Goal: Task Accomplishment & Management: Use online tool/utility

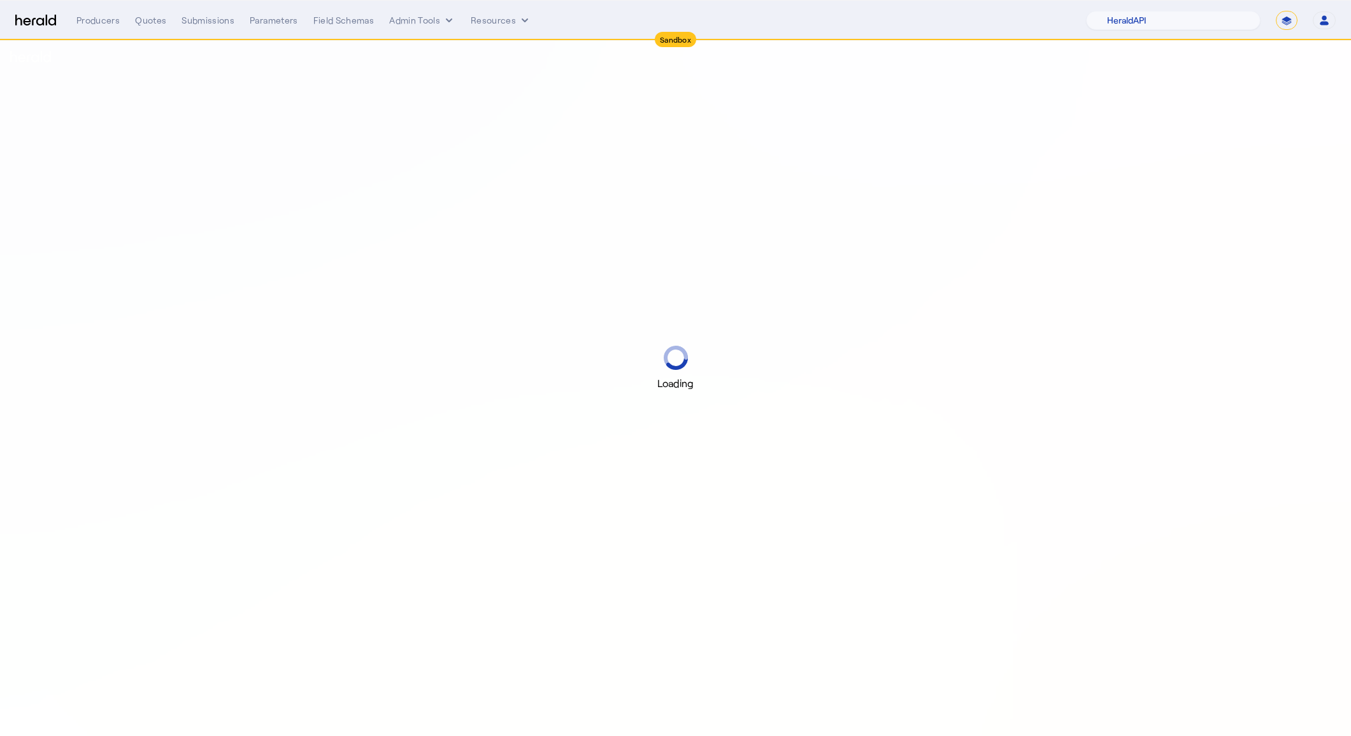
select select "pfm_2v8p_herald_api"
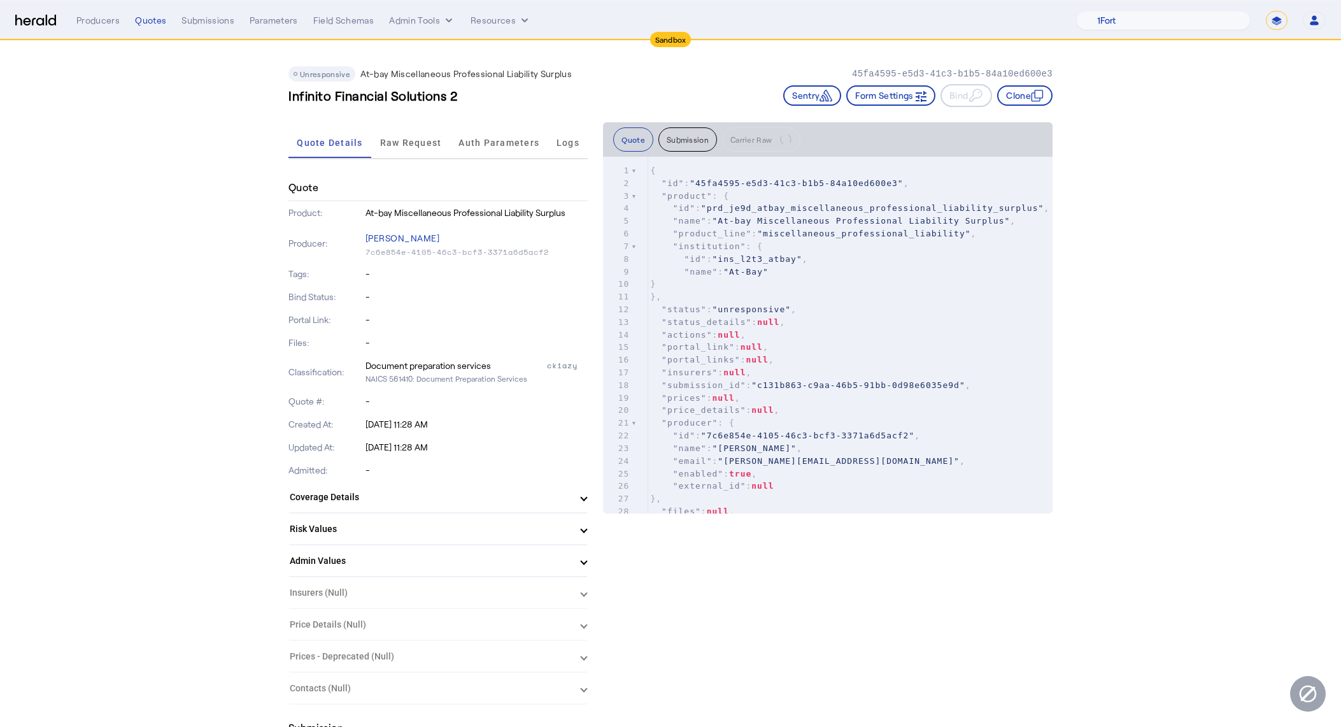
click at [625, 93] on div "Infinito Financial Solutions 2 Sentry Form Settings Bind Clone" at bounding box center [671, 95] width 764 height 23
click at [1032, 87] on button "Clone" at bounding box center [1024, 95] width 55 height 20
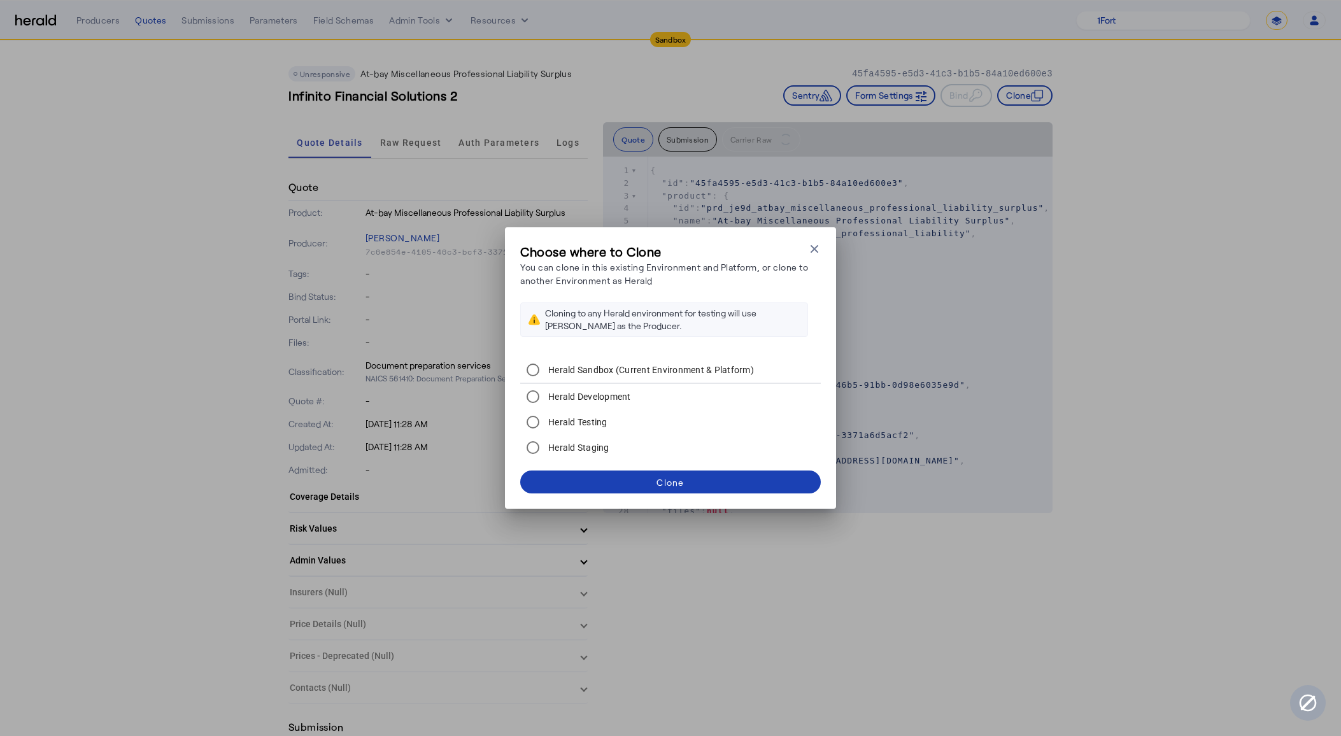
click at [592, 391] on label "Herald Development" at bounding box center [588, 396] width 85 height 13
click at [645, 485] on span at bounding box center [670, 482] width 301 height 31
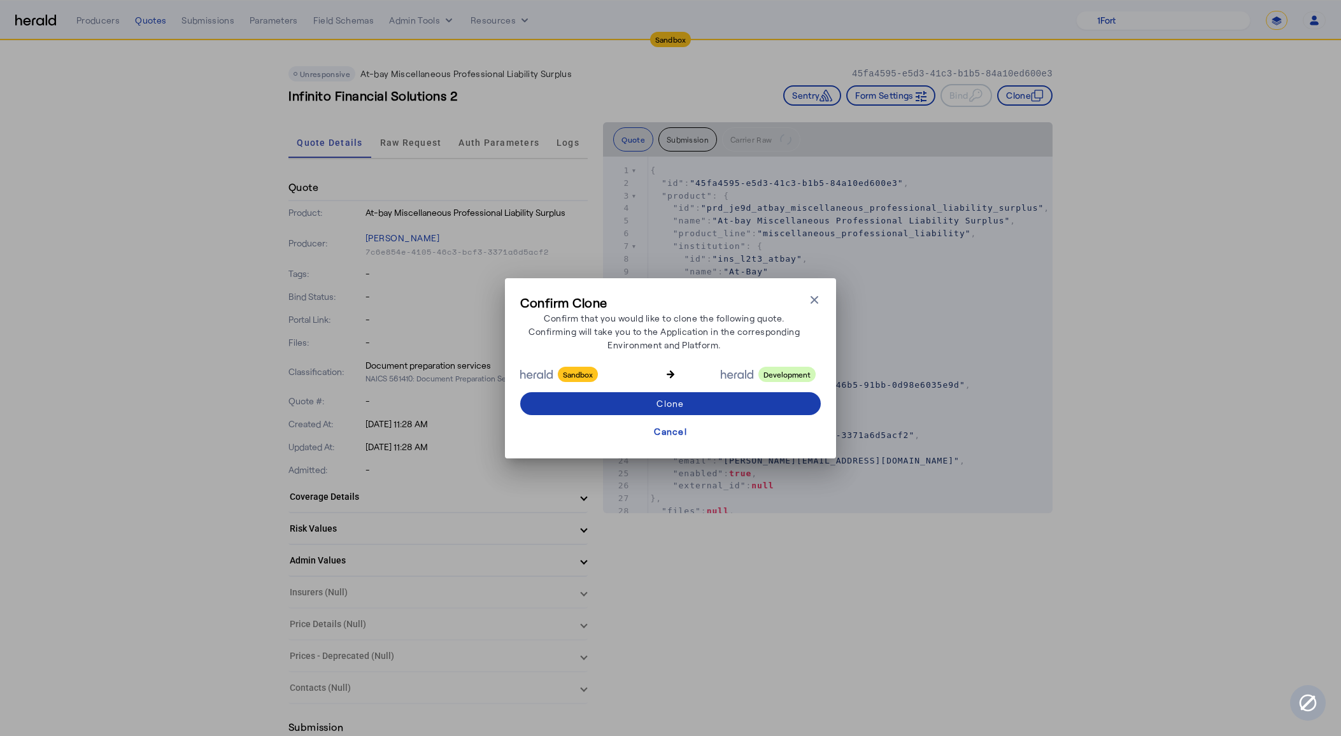
click at [726, 408] on span at bounding box center [670, 404] width 301 height 31
select select "**********"
